Goal: Navigation & Orientation: Find specific page/section

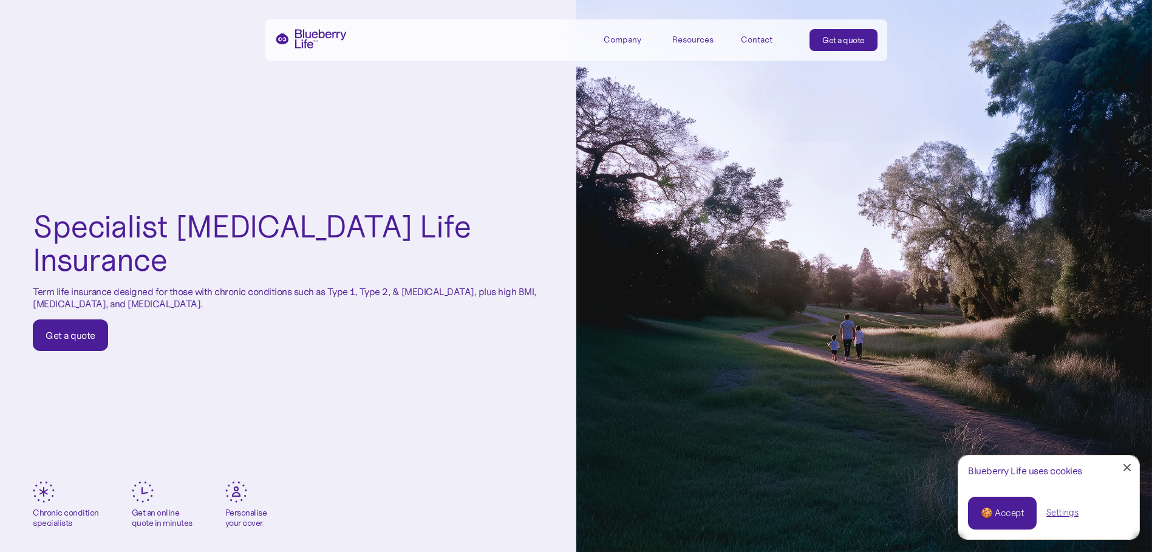
click at [762, 38] on div "Contact" at bounding box center [757, 40] width 32 height 10
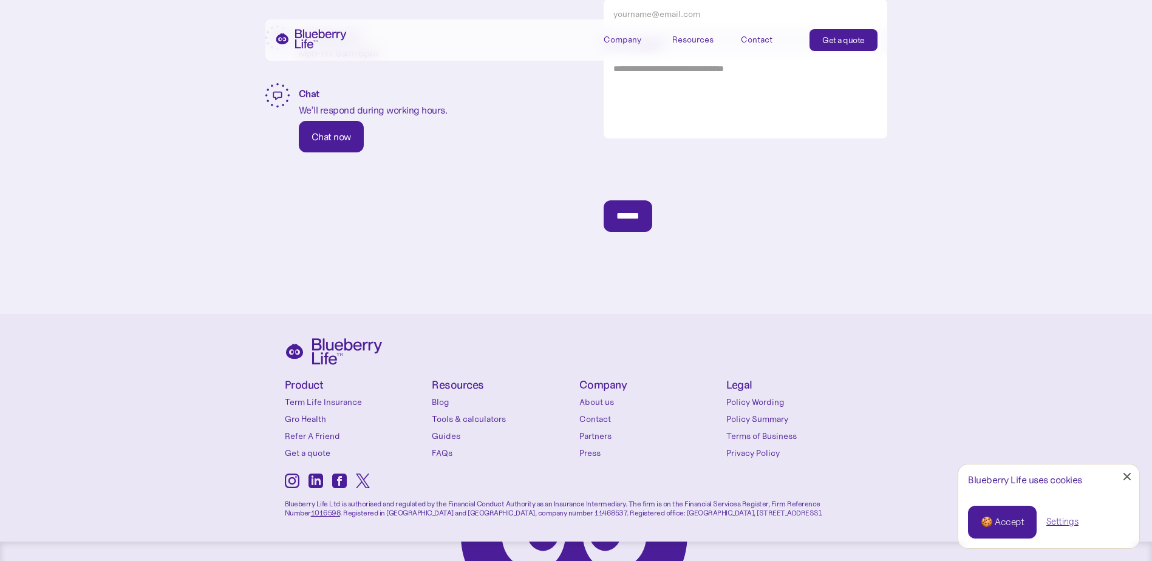
scroll to position [425, 0]
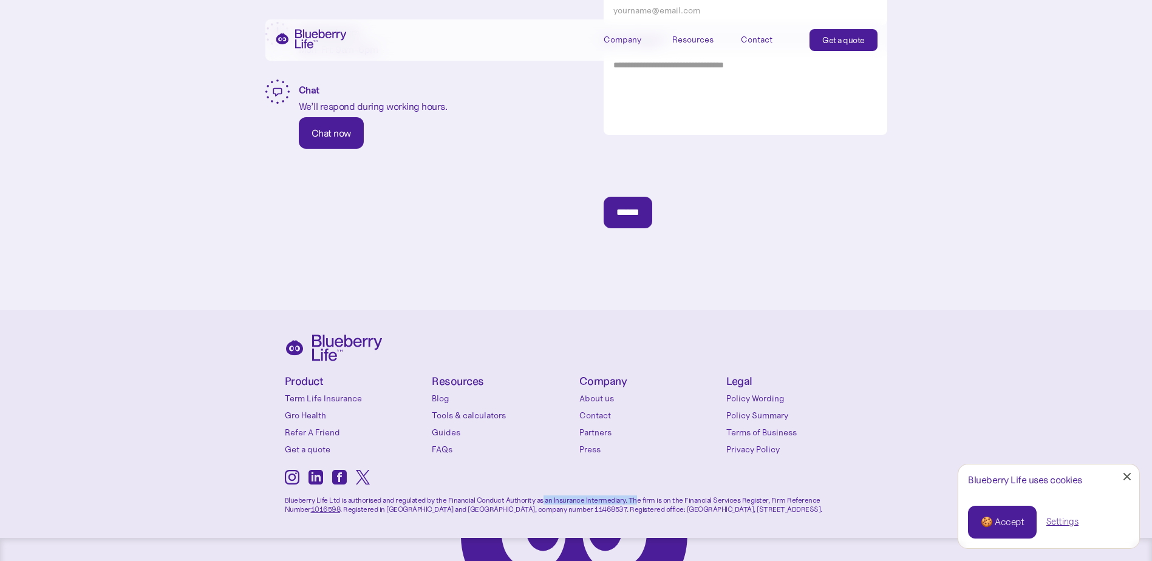
drag, startPoint x: 539, startPoint y: 501, endPoint x: 604, endPoint y: 508, distance: 66.1
click at [633, 504] on p "Blueberry Life Ltd is authorised and regulated by the Financial Conduct Authori…" at bounding box center [576, 501] width 583 height 26
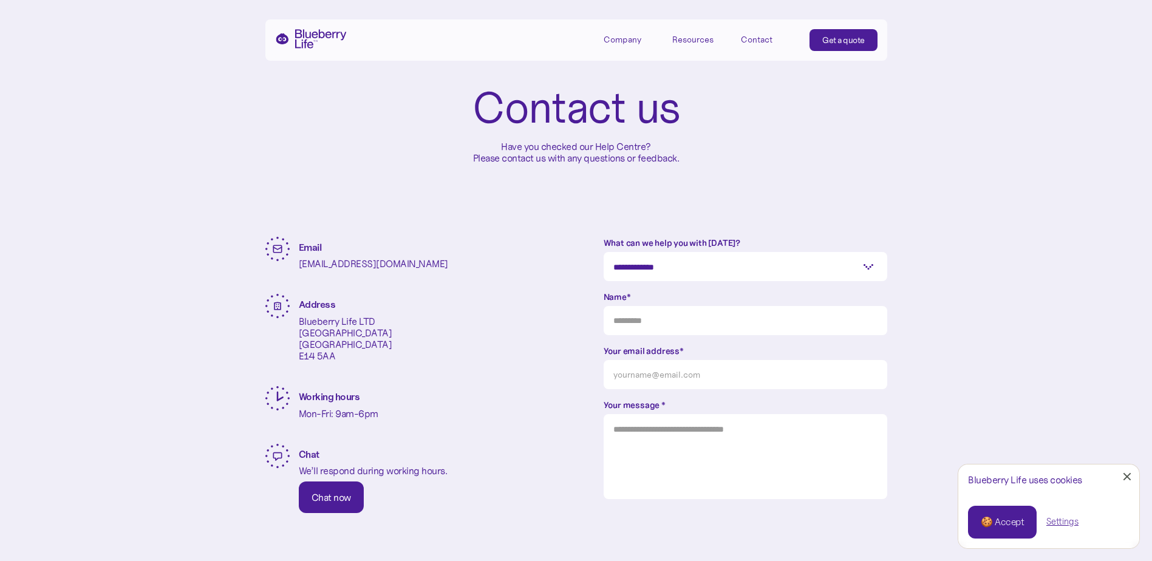
scroll to position [0, 0]
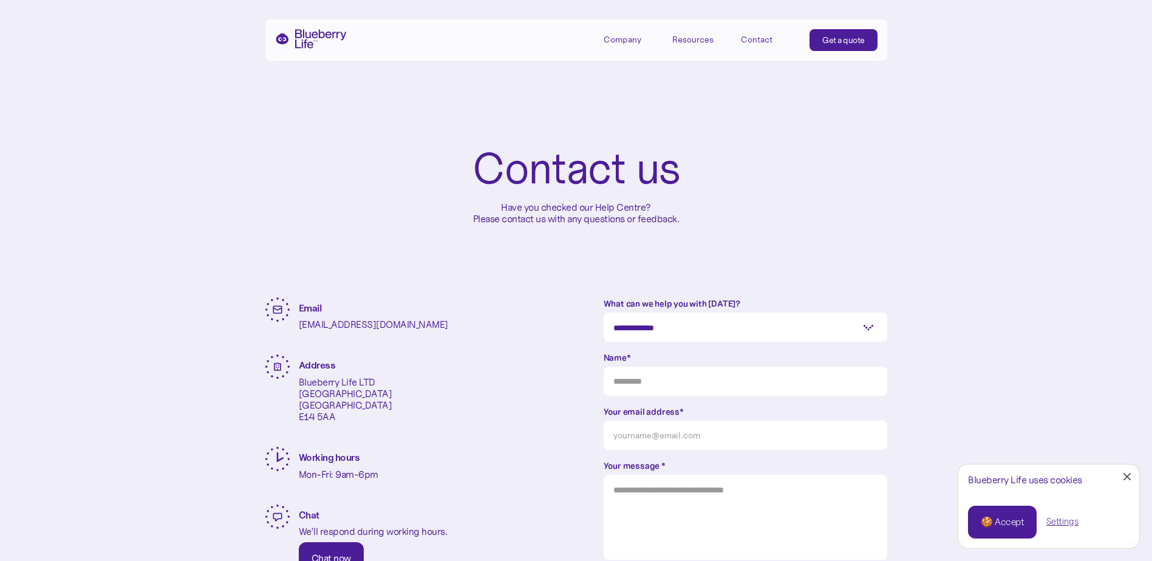
drag, startPoint x: 623, startPoint y: 41, endPoint x: 611, endPoint y: 45, distance: 12.3
click at [623, 41] on div "Company" at bounding box center [623, 40] width 38 height 10
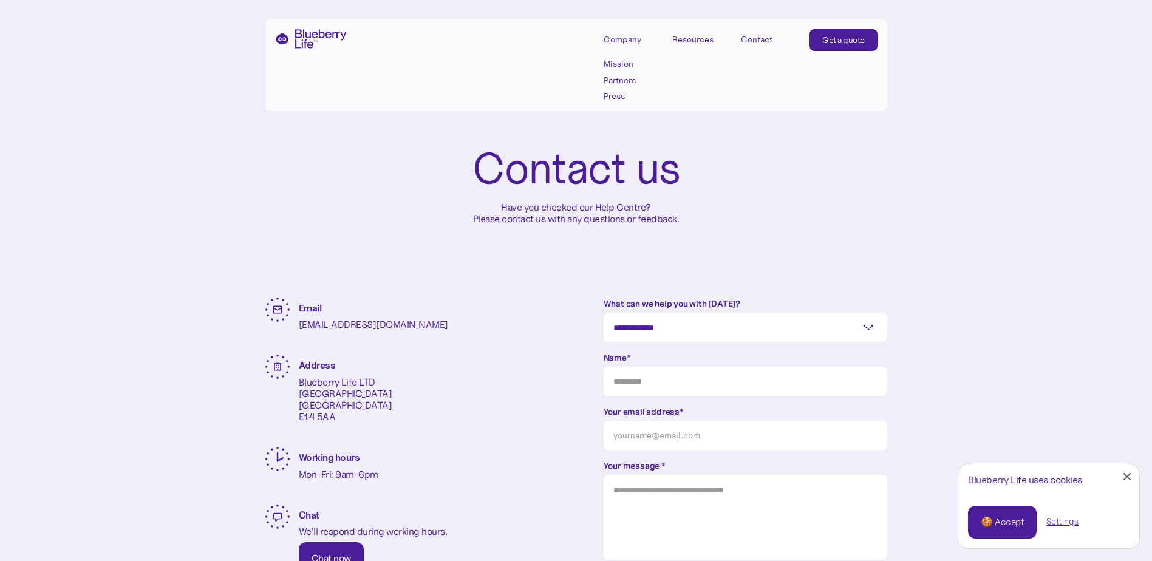
click at [621, 81] on link "Partners" at bounding box center [631, 80] width 55 height 10
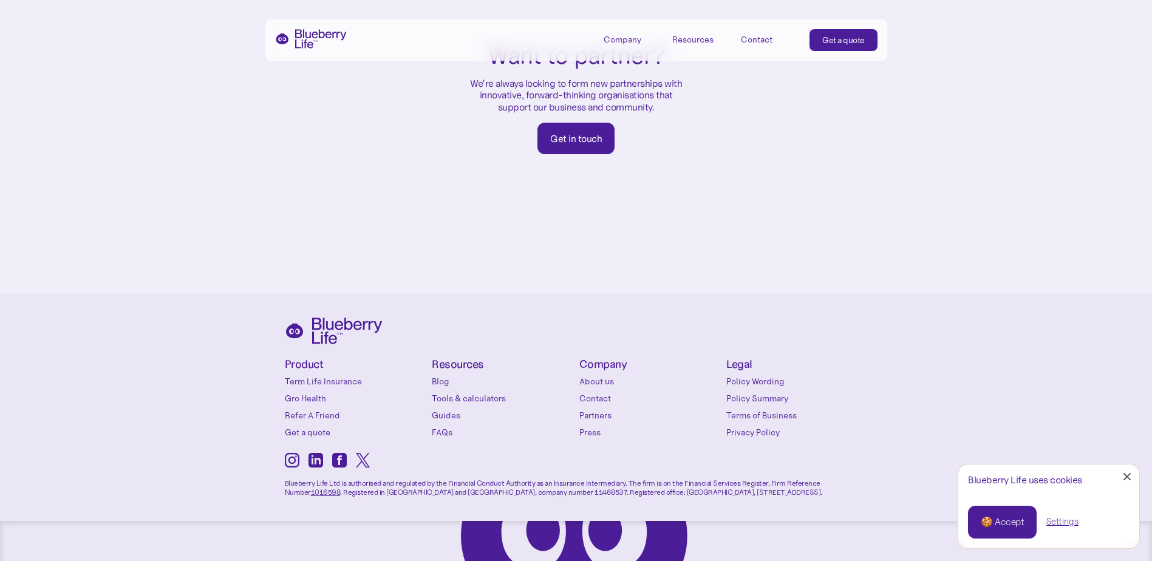
scroll to position [733, 0]
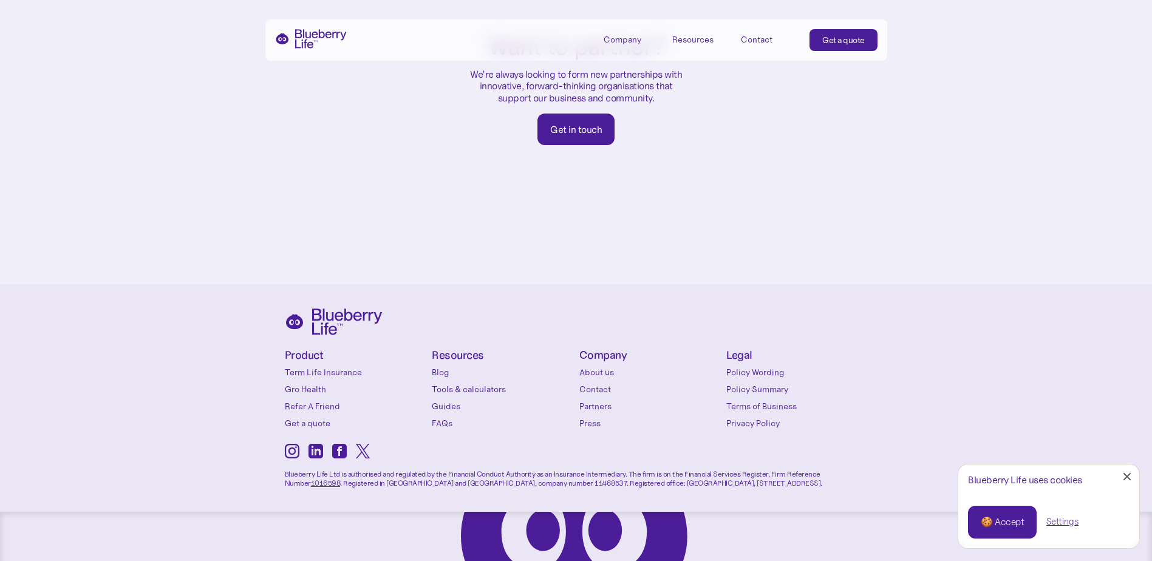
click at [347, 366] on link "Term Life Insurance" at bounding box center [356, 372] width 142 height 12
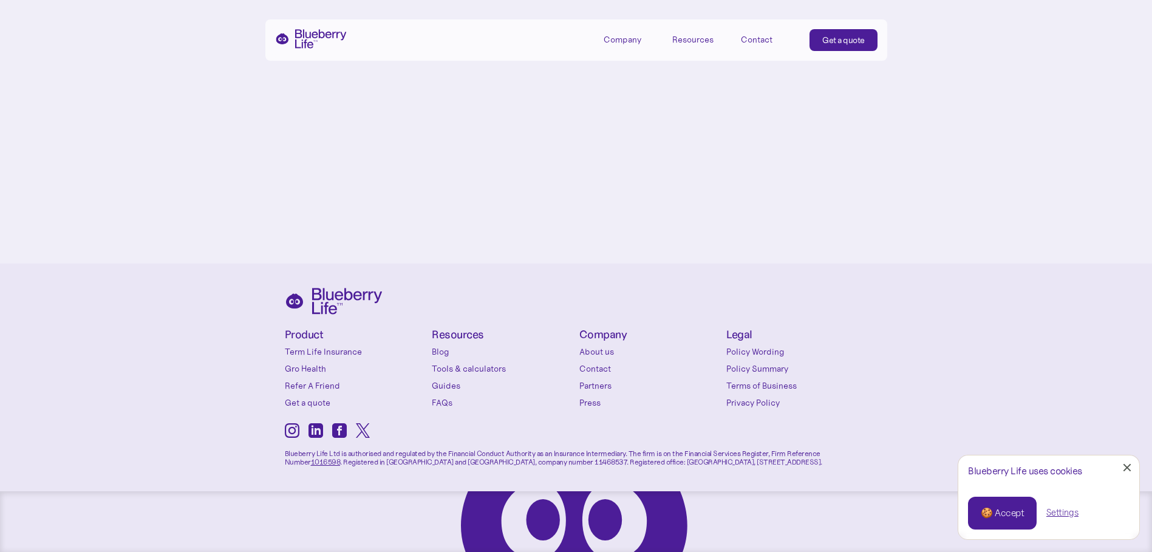
scroll to position [5693, 0]
click at [762, 352] on link "Policy Wording" at bounding box center [798, 352] width 142 height 12
